Goal: Transaction & Acquisition: Subscribe to service/newsletter

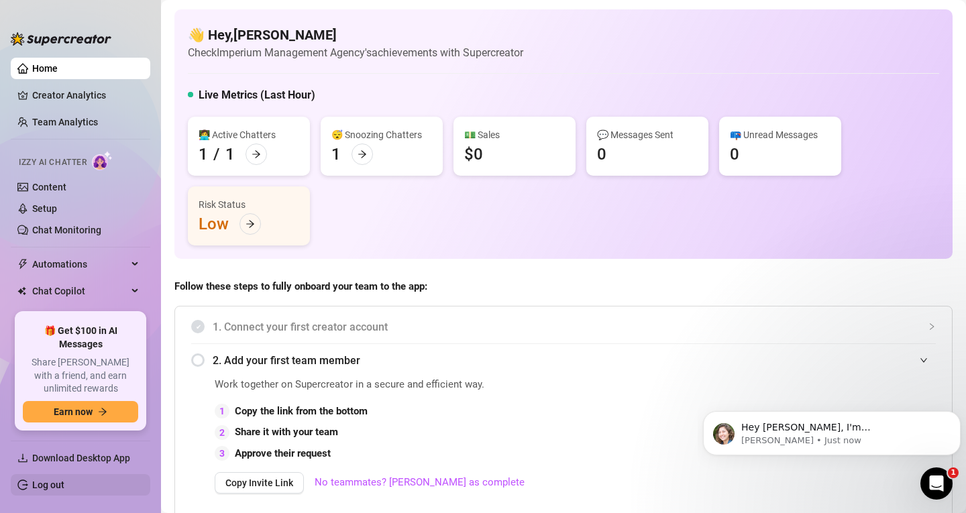
click at [64, 483] on link "Log out" at bounding box center [48, 485] width 32 height 11
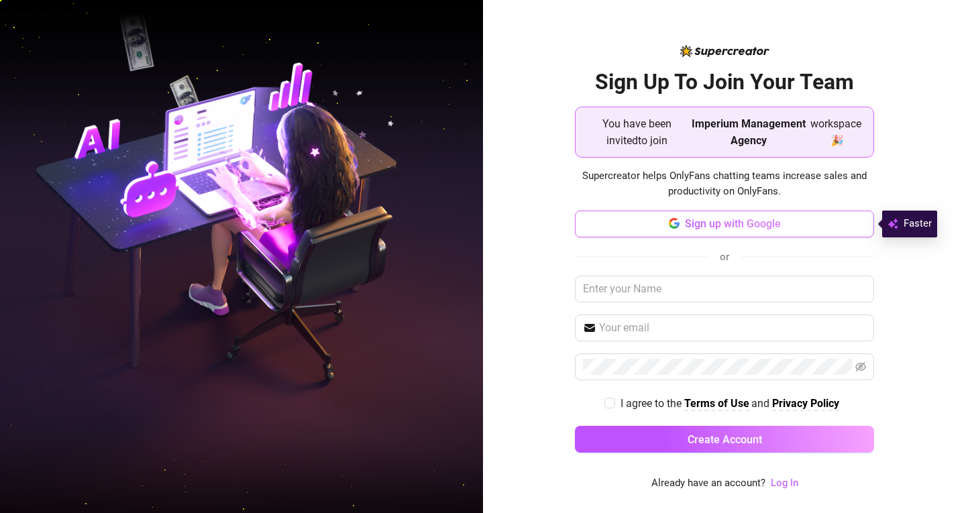
click at [746, 224] on span "Sign up with Google" at bounding box center [733, 223] width 96 height 13
